Goal: Task Accomplishment & Management: Manage account settings

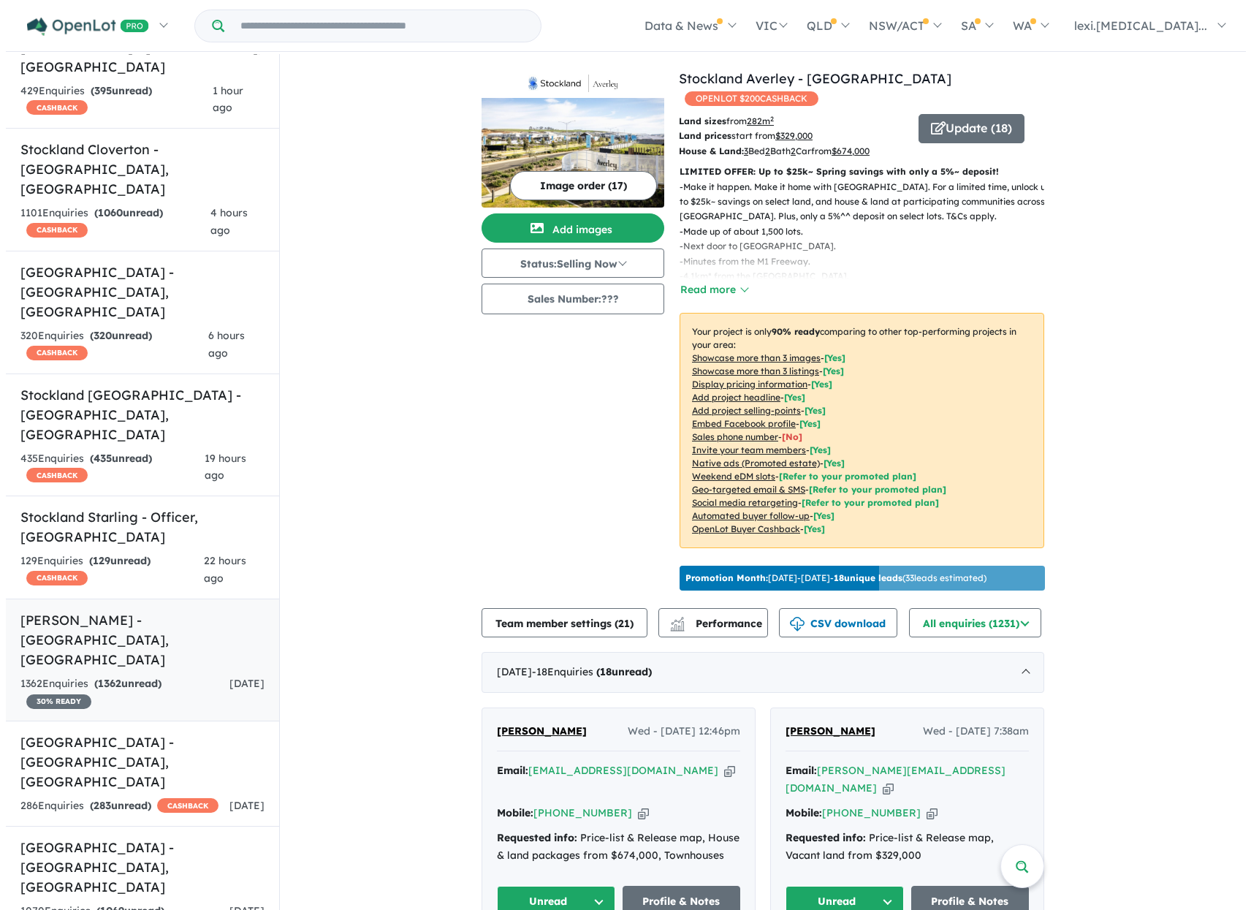
scroll to position [365, 0]
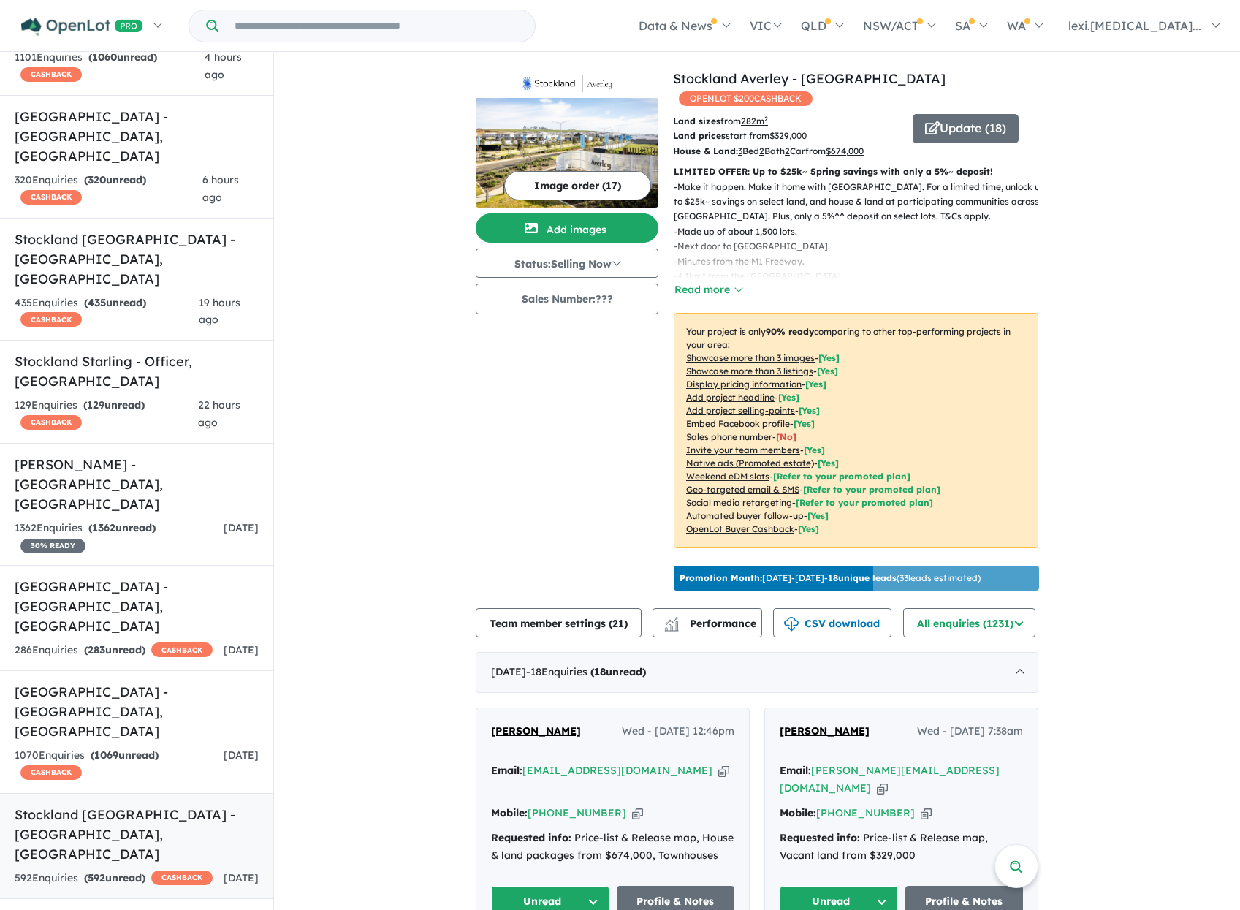
click at [150, 805] on h5 "Stockland Wattle Park - Tarneit , VIC" at bounding box center [137, 834] width 244 height 59
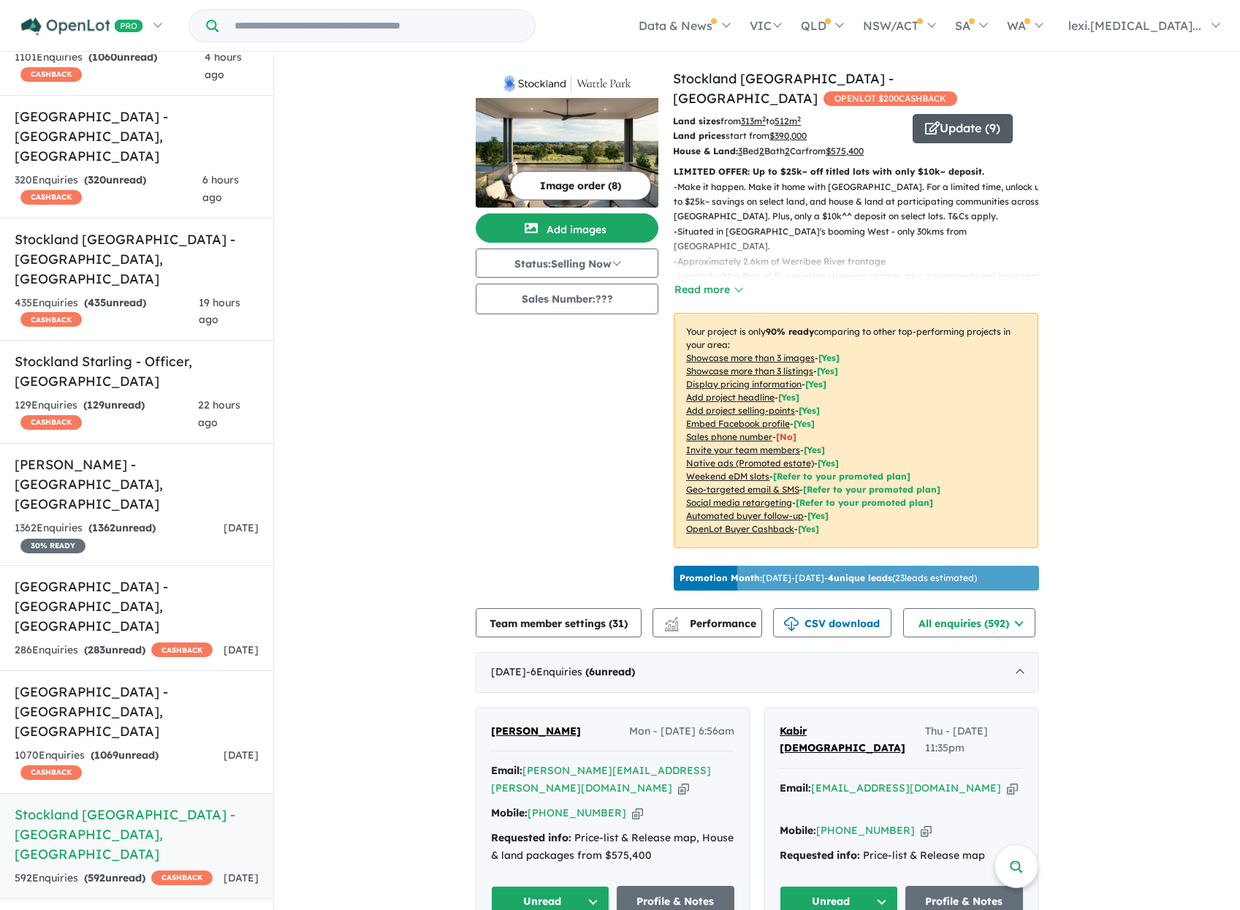
click at [958, 115] on button "Update ( 9 )" at bounding box center [963, 128] width 100 height 29
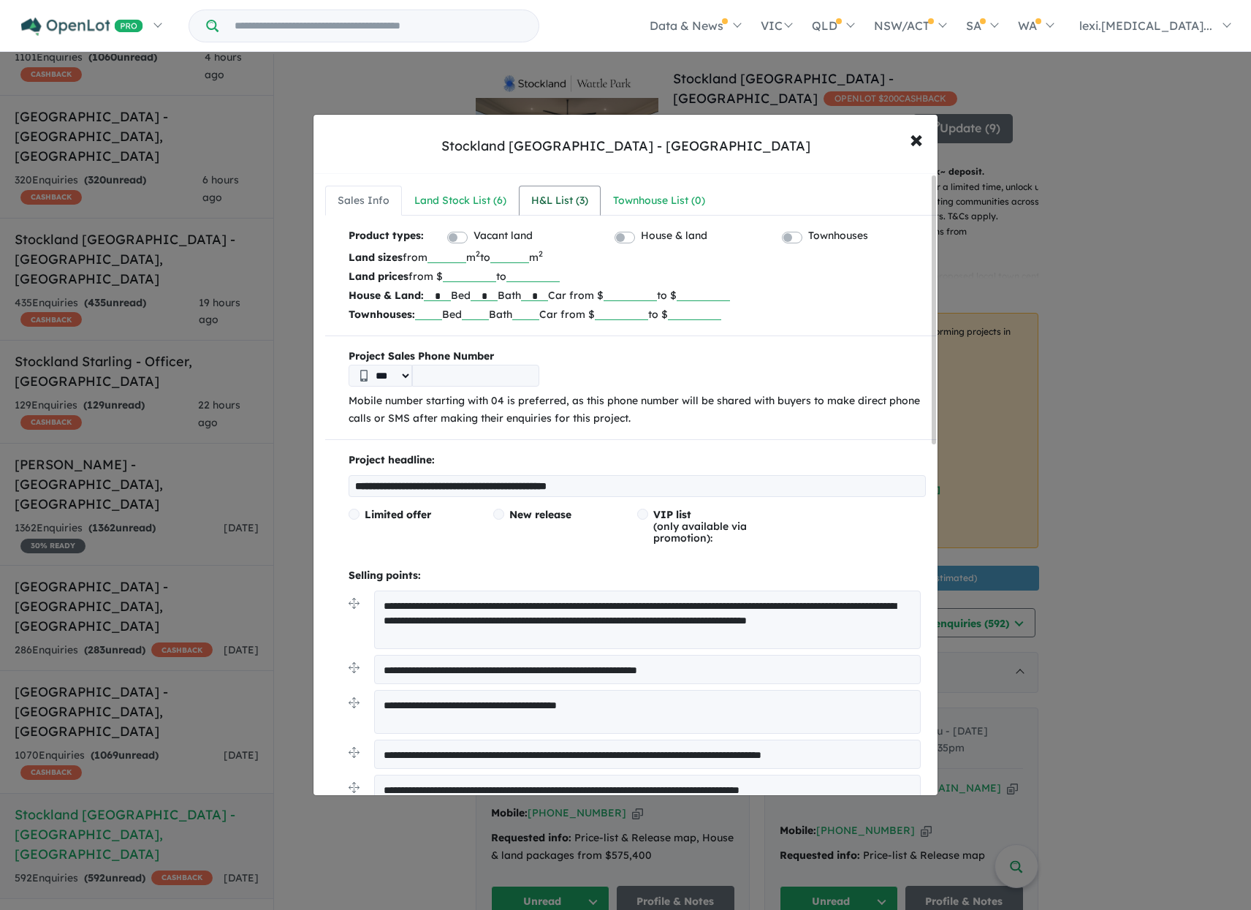
click at [556, 202] on div "H&L List ( 3 )" at bounding box center [559, 201] width 57 height 18
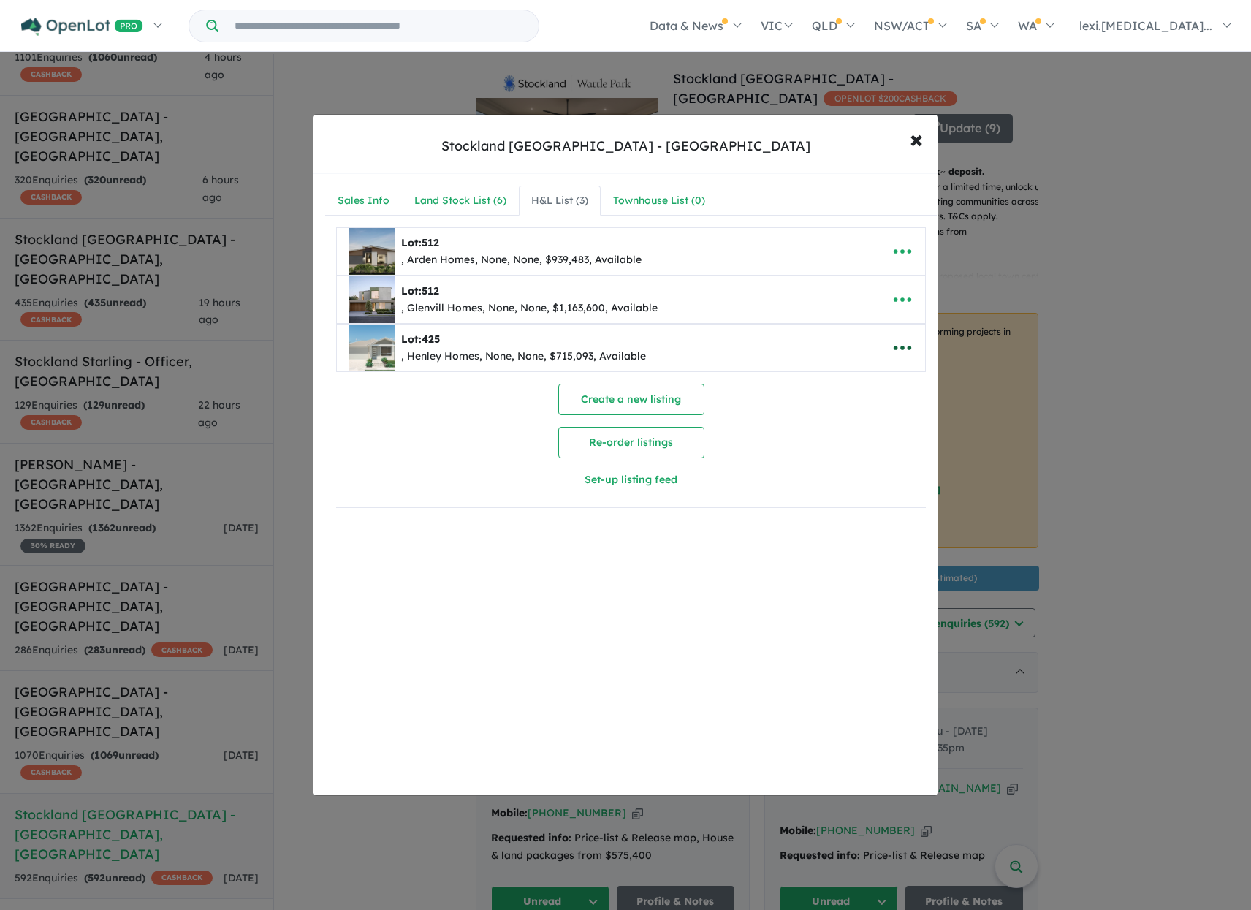
click at [898, 347] on icon "button" at bounding box center [903, 348] width 18 height 4
click at [884, 457] on link "Copy" at bounding box center [870, 450] width 108 height 33
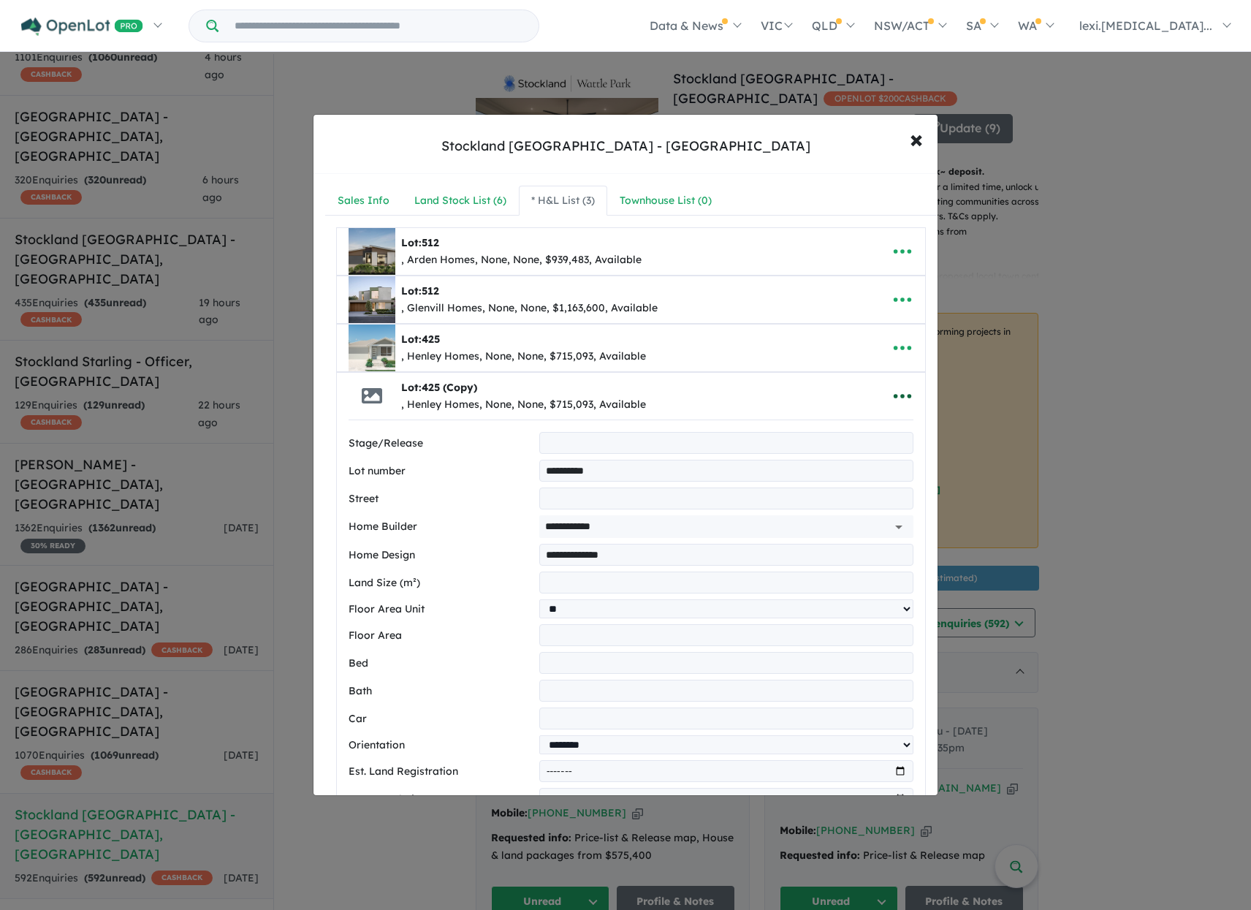
click at [892, 387] on icon "button" at bounding box center [903, 396] width 22 height 22
click at [873, 457] on link "Remove" at bounding box center [870, 466] width 108 height 34
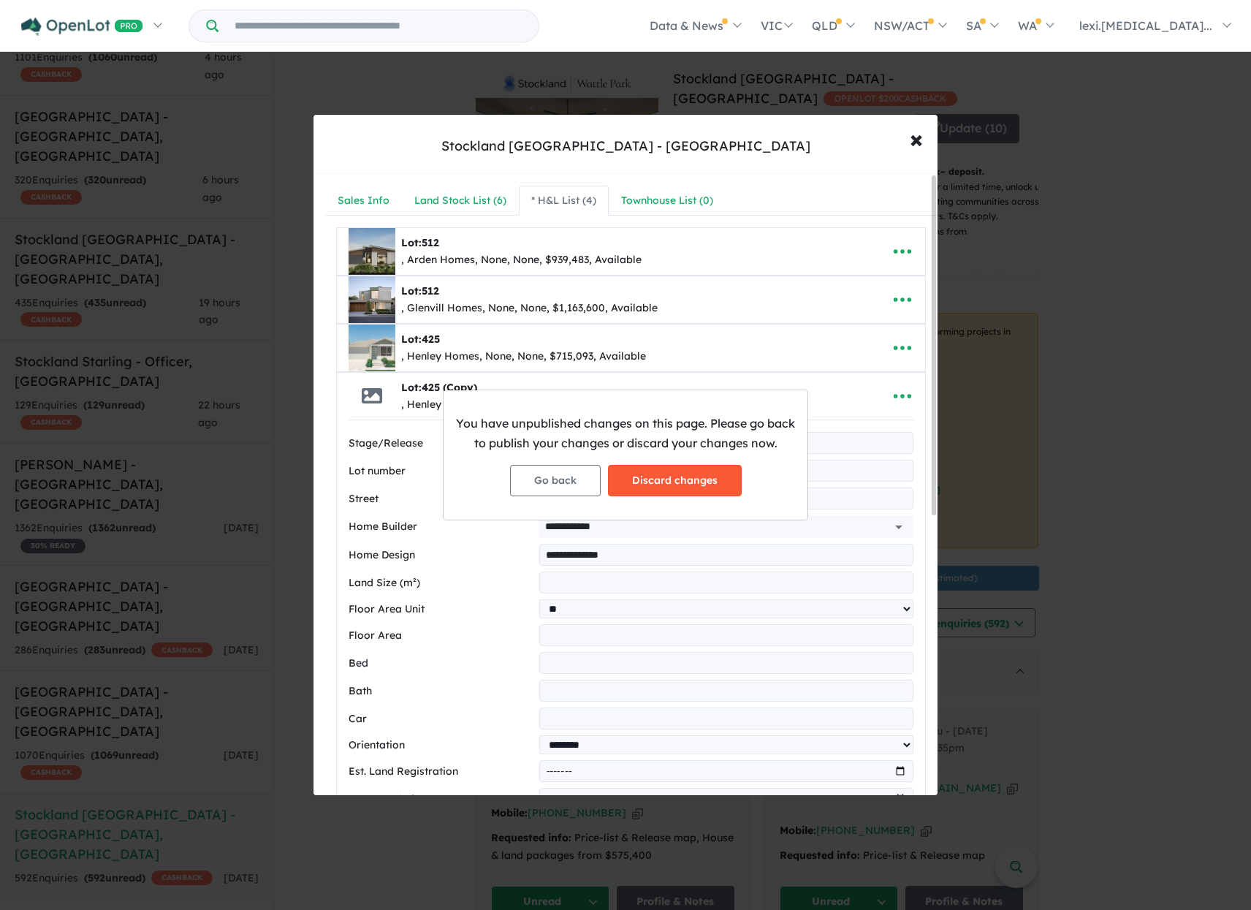
click at [708, 485] on button "Discard changes" at bounding box center [675, 480] width 134 height 31
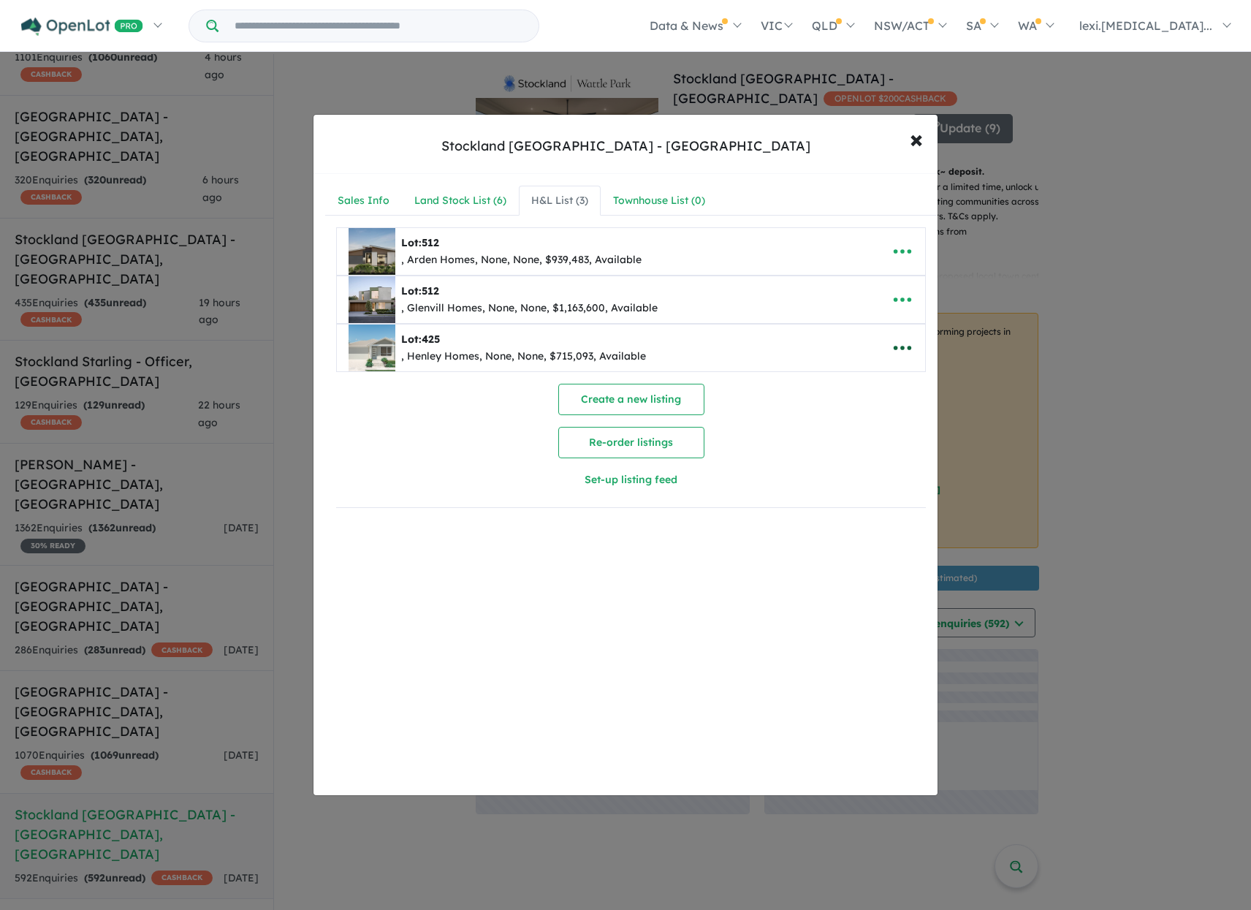
click at [911, 339] on button "button" at bounding box center [902, 348] width 45 height 34
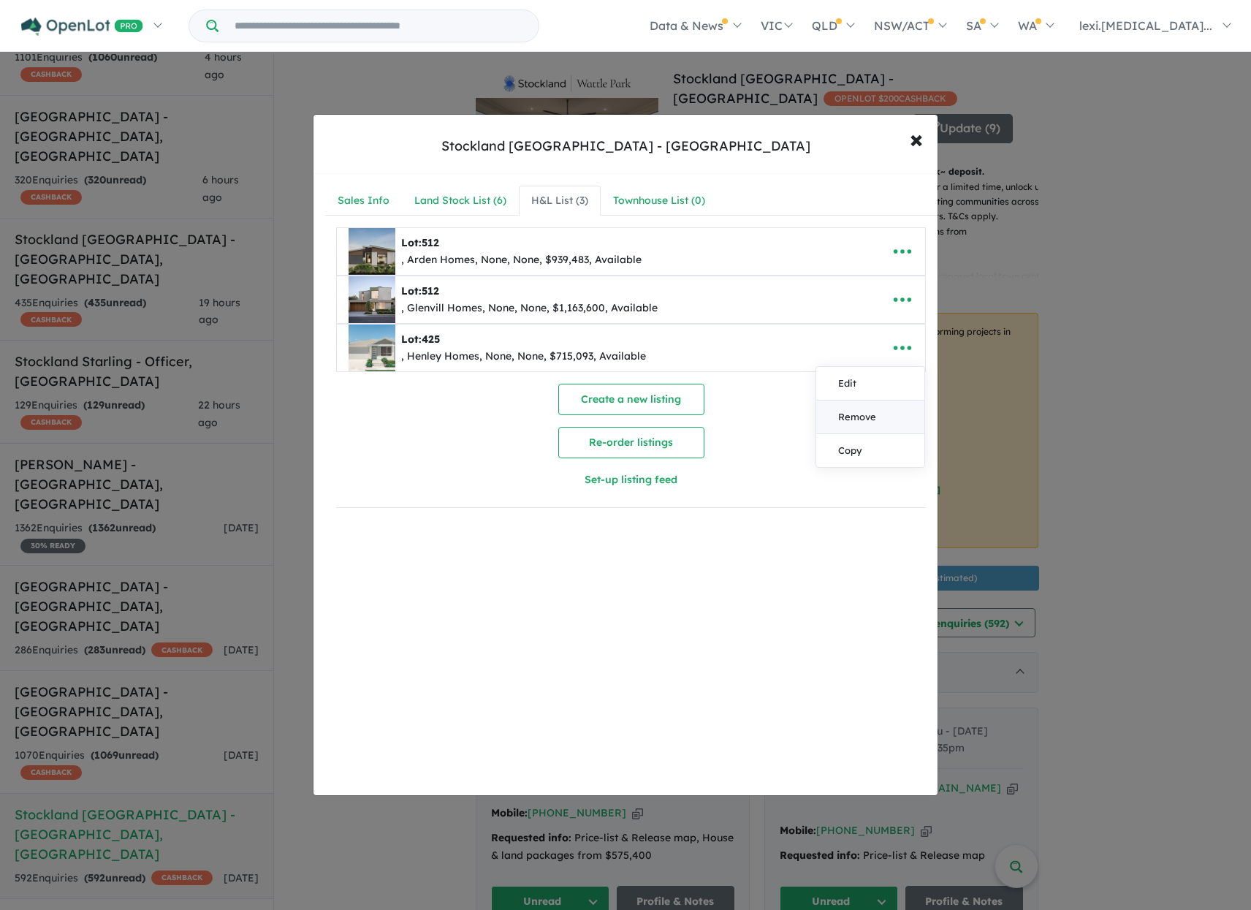
click at [874, 412] on link "Remove" at bounding box center [870, 418] width 108 height 34
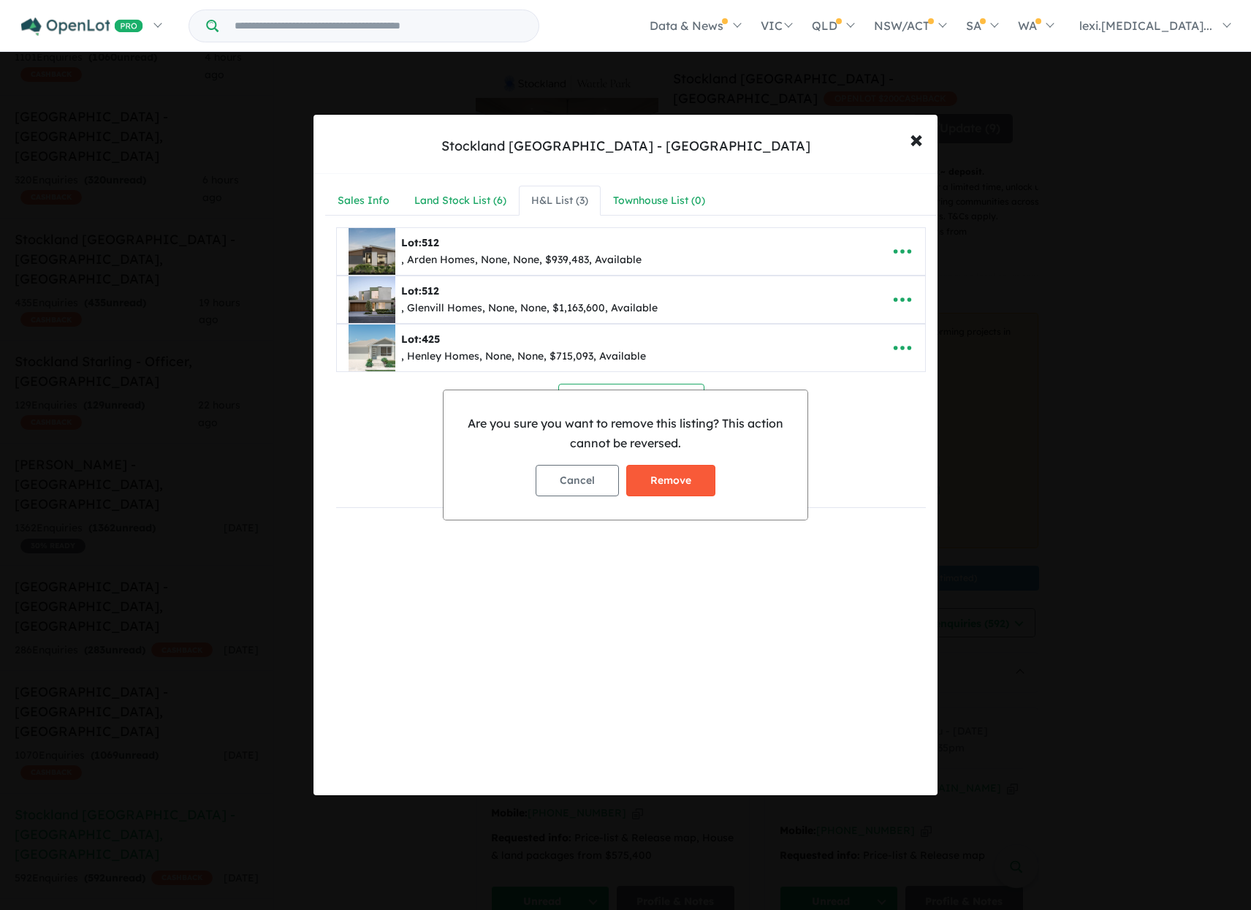
click at [690, 485] on button "Remove" at bounding box center [670, 480] width 89 height 31
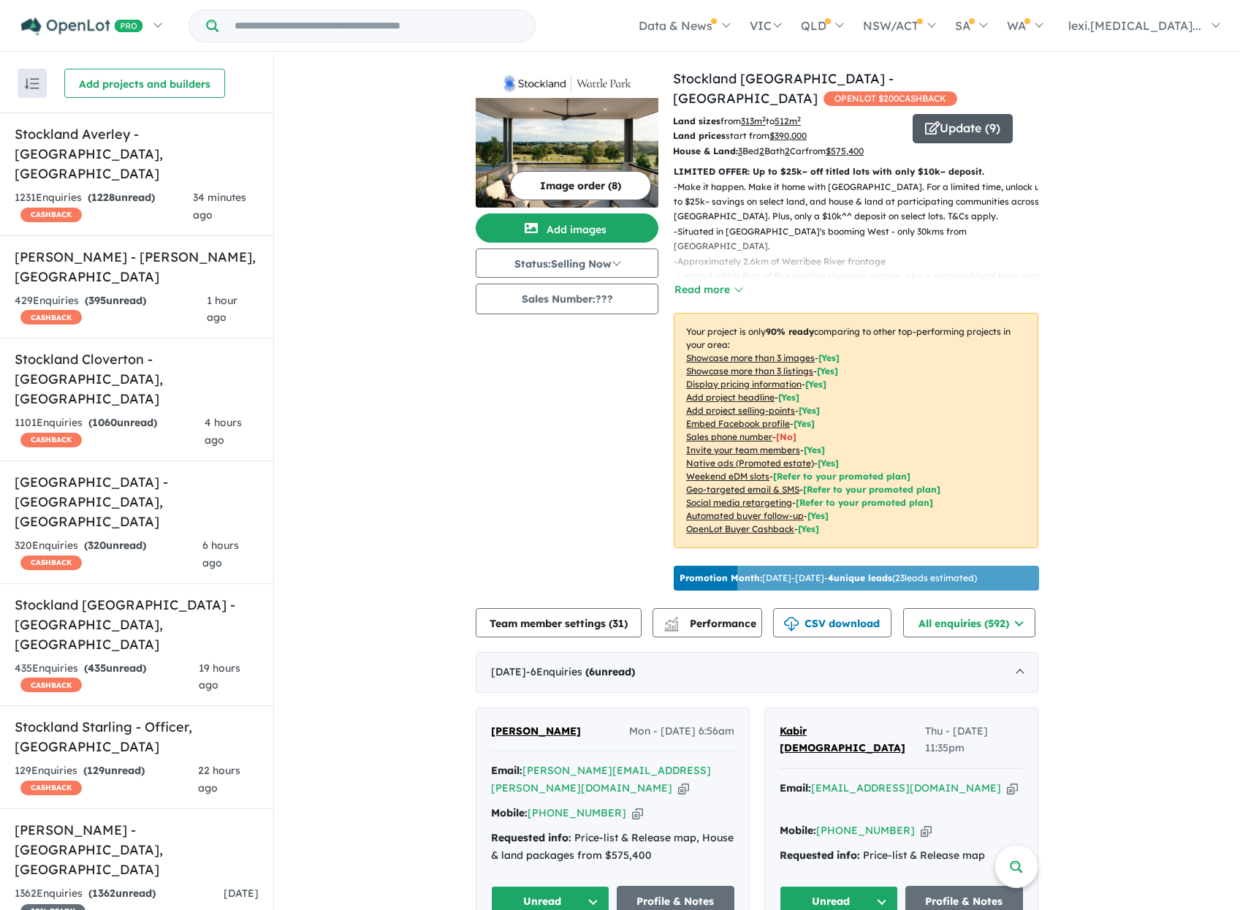
click at [986, 115] on button "Update ( 9 )" at bounding box center [963, 128] width 100 height 29
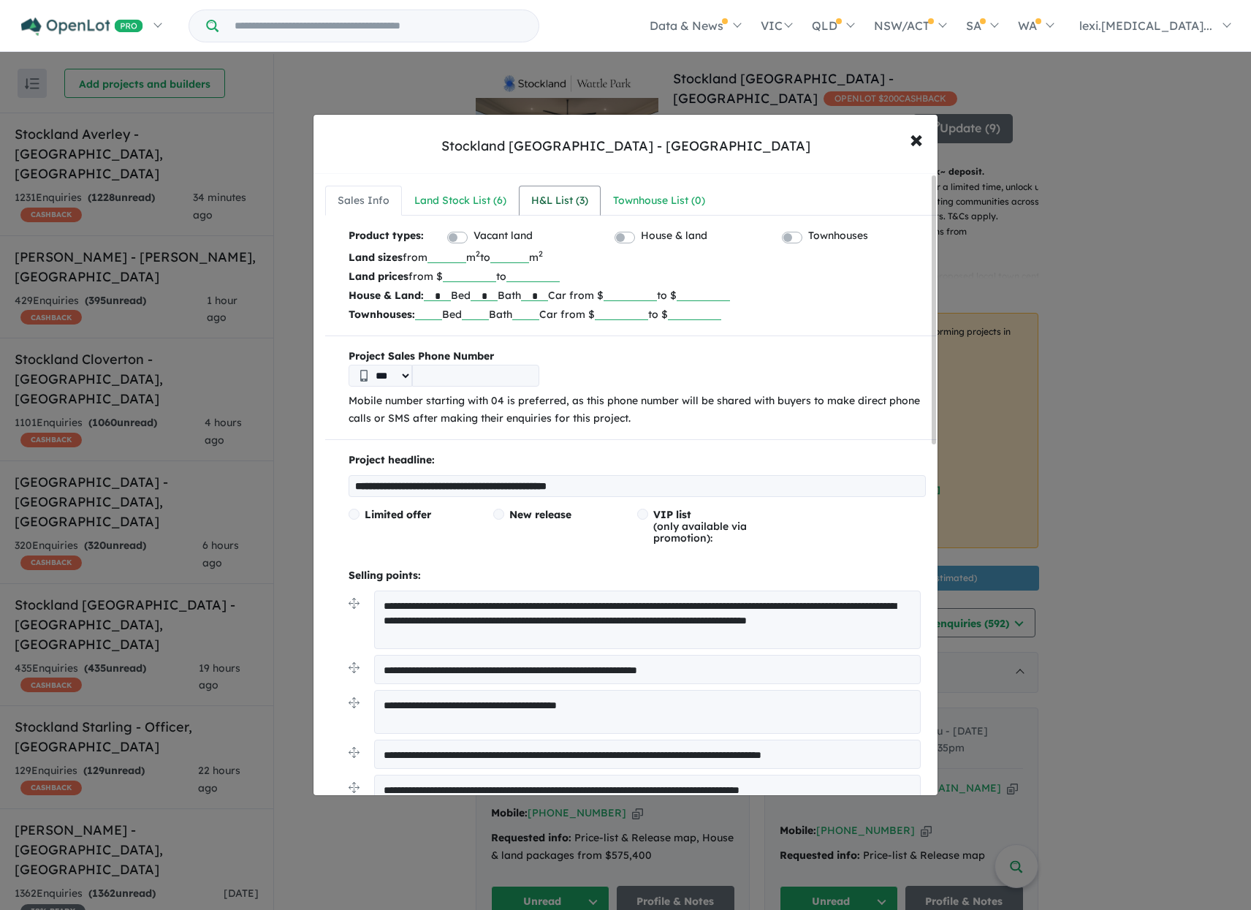
click at [571, 204] on div "H&L List ( 3 )" at bounding box center [559, 201] width 57 height 18
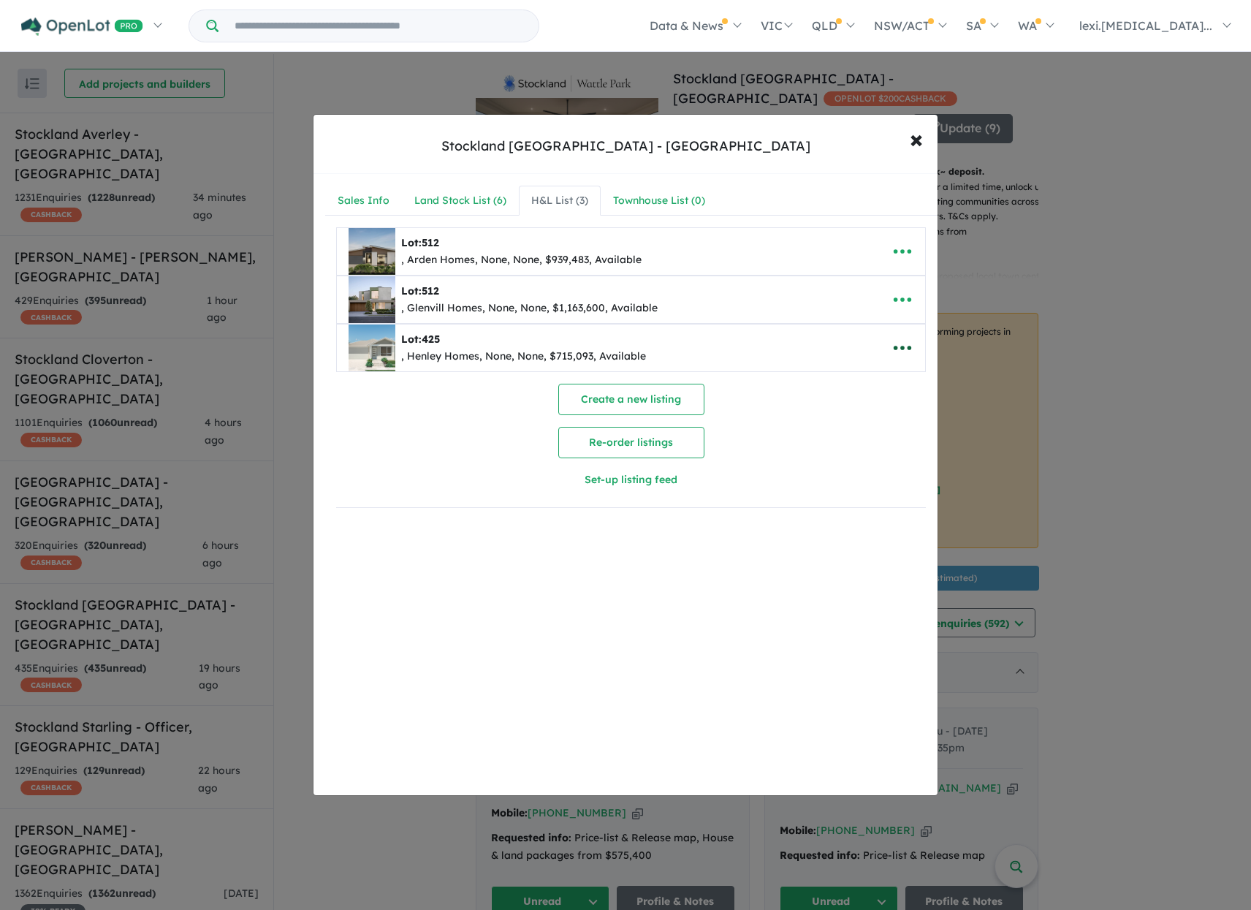
click at [901, 342] on icon "button" at bounding box center [903, 348] width 22 height 22
click at [860, 416] on link "Remove" at bounding box center [870, 418] width 108 height 34
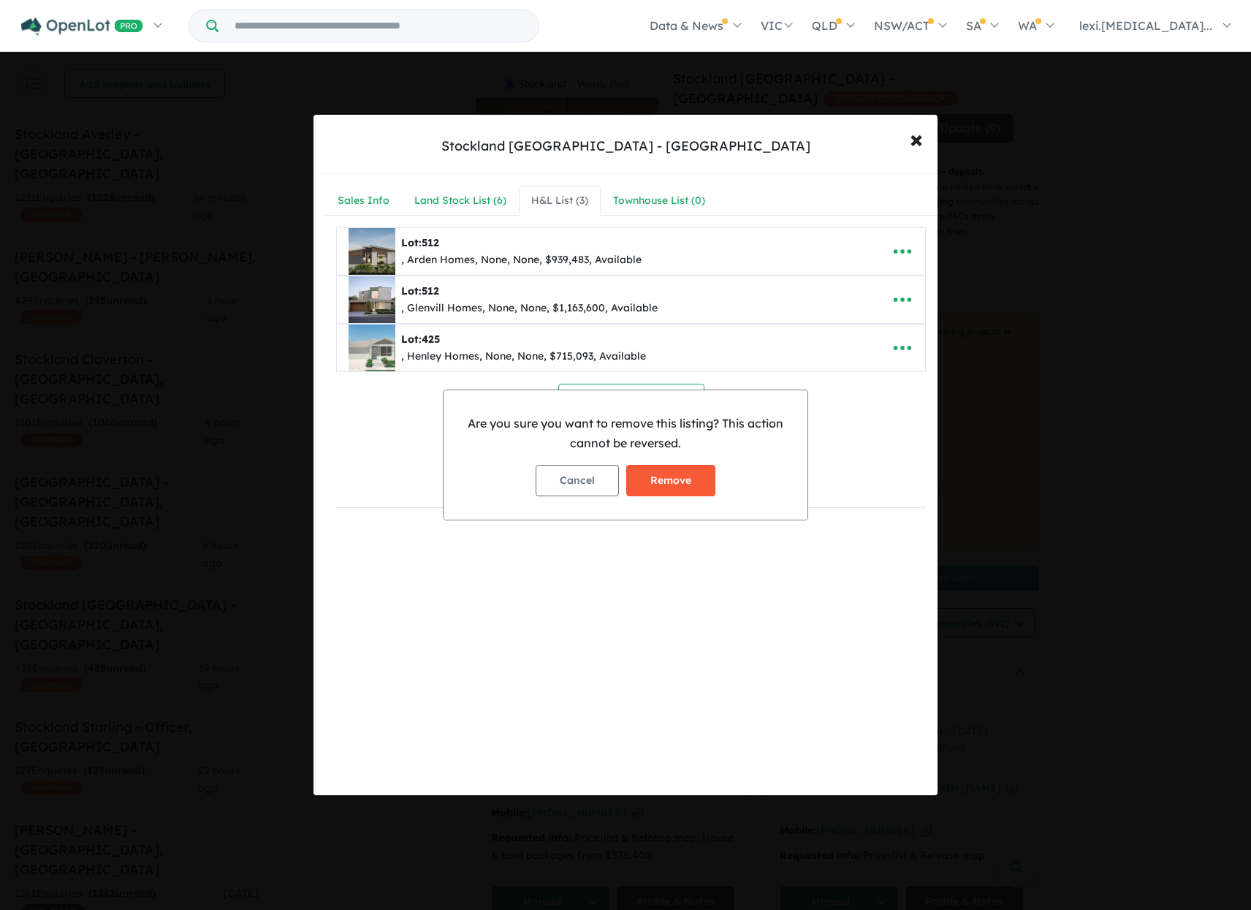
click at [683, 471] on button "Remove" at bounding box center [670, 480] width 89 height 31
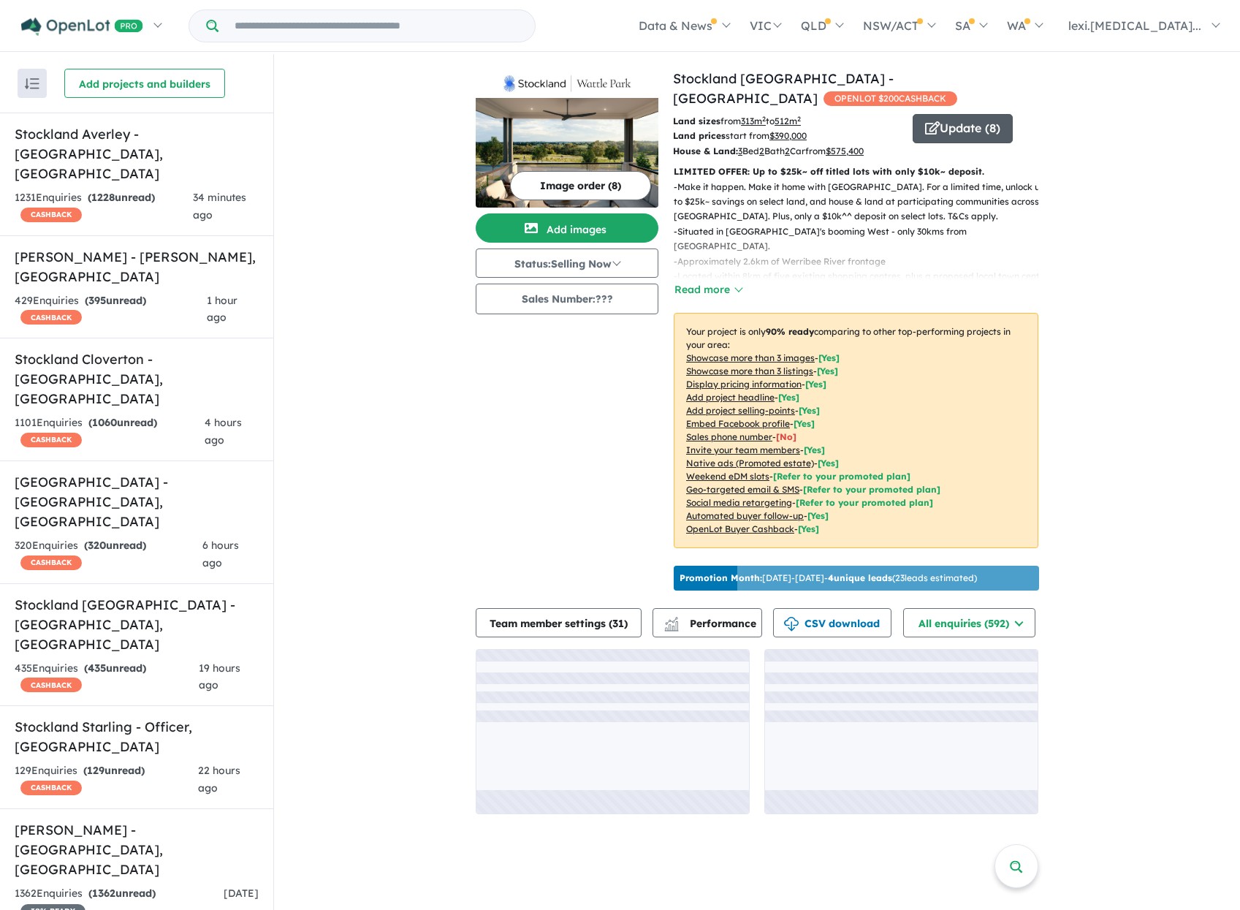
click at [953, 114] on button "Update ( 8 )" at bounding box center [963, 128] width 100 height 29
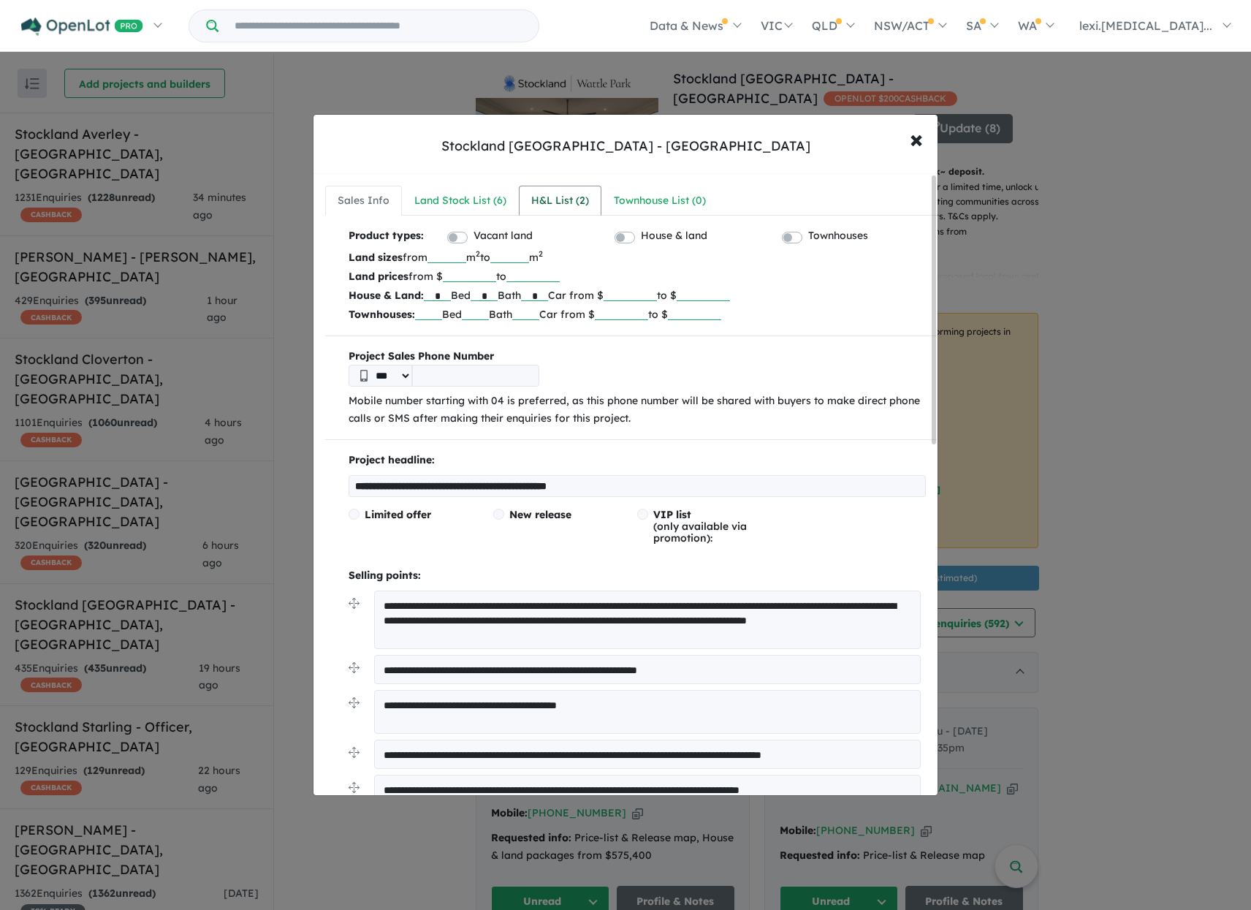
click at [561, 204] on div "H&L List ( 2 )" at bounding box center [560, 201] width 58 height 18
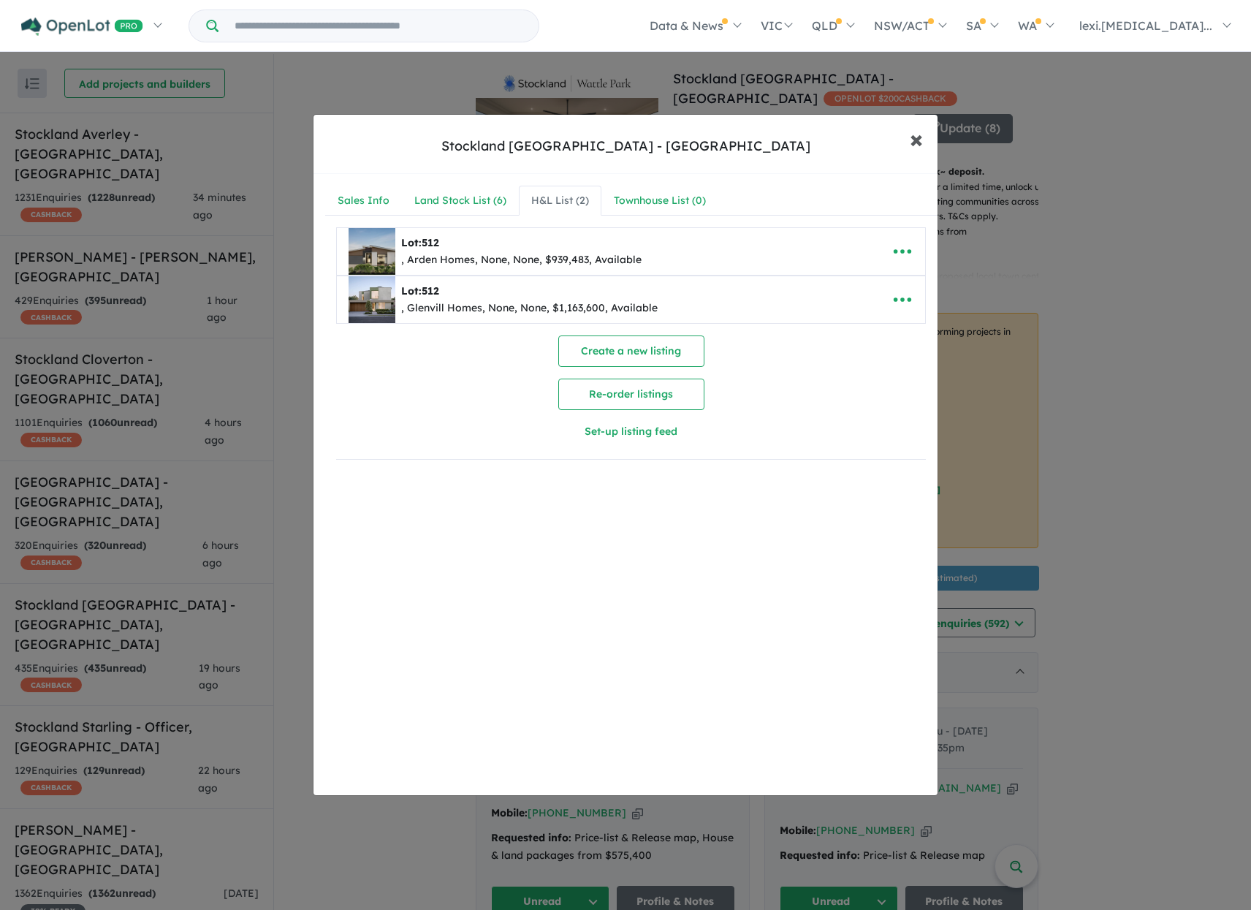
click at [917, 138] on span "×" at bounding box center [916, 138] width 13 height 31
